Goal: Information Seeking & Learning: Learn about a topic

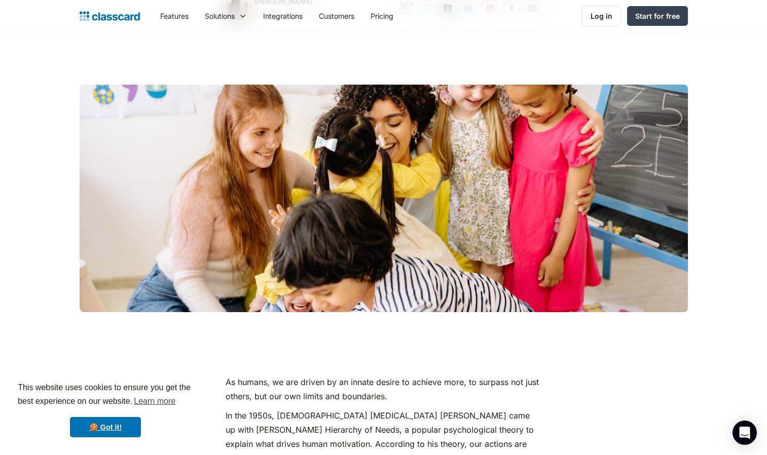
scroll to position [203, 0]
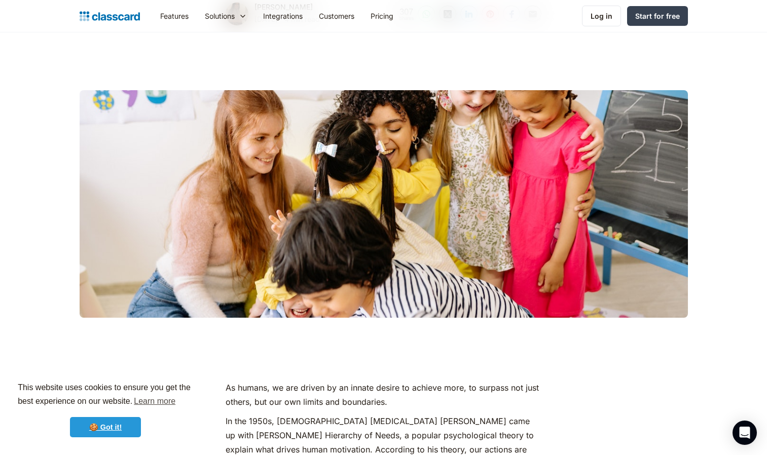
click at [121, 424] on link "🍪 Got it!" at bounding box center [105, 427] width 71 height 20
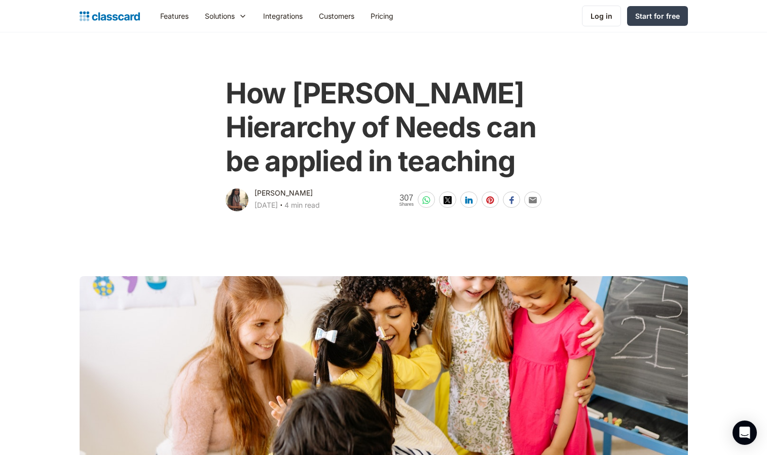
scroll to position [0, 0]
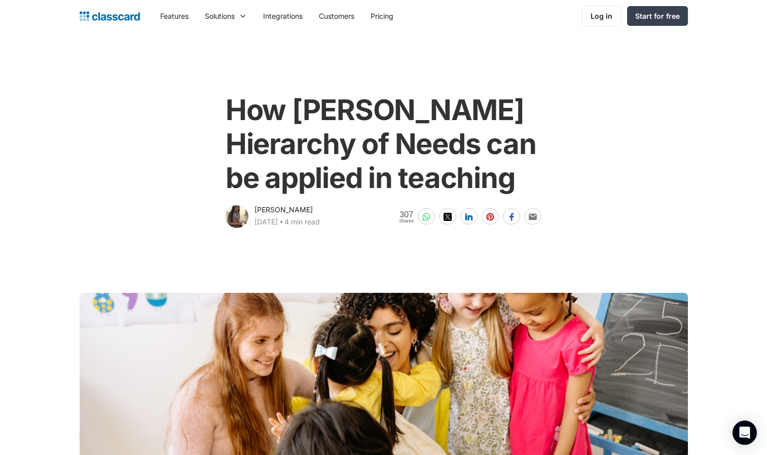
click at [0, 0] on div at bounding box center [0, 0] width 0 height 0
click at [0, 0] on div "The latest industry news, updates and info." at bounding box center [0, 0] width 0 height 0
click at [0, 0] on div "Blog" at bounding box center [0, 0] width 0 height 0
click at [0, 0] on div "The latest industry news, updates and info." at bounding box center [0, 0] width 0 height 0
click at [0, 0] on div "Learn how our customers are making big changes." at bounding box center [0, 0] width 0 height 0
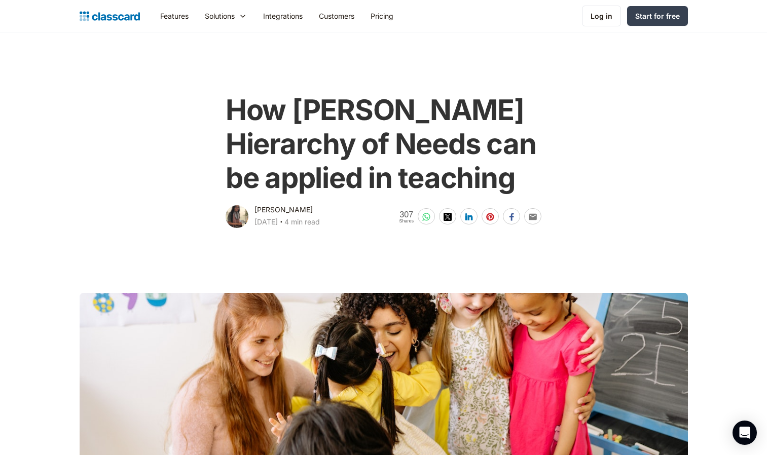
click at [0, 0] on icon at bounding box center [0, 0] width 0 height 0
